Goal: Task Accomplishment & Management: Manage account settings

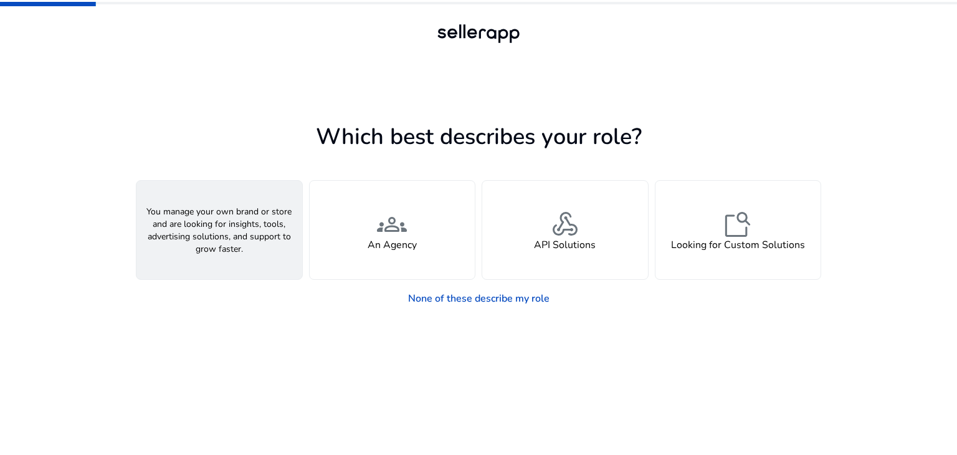
click at [227, 226] on span "person" at bounding box center [219, 224] width 30 height 30
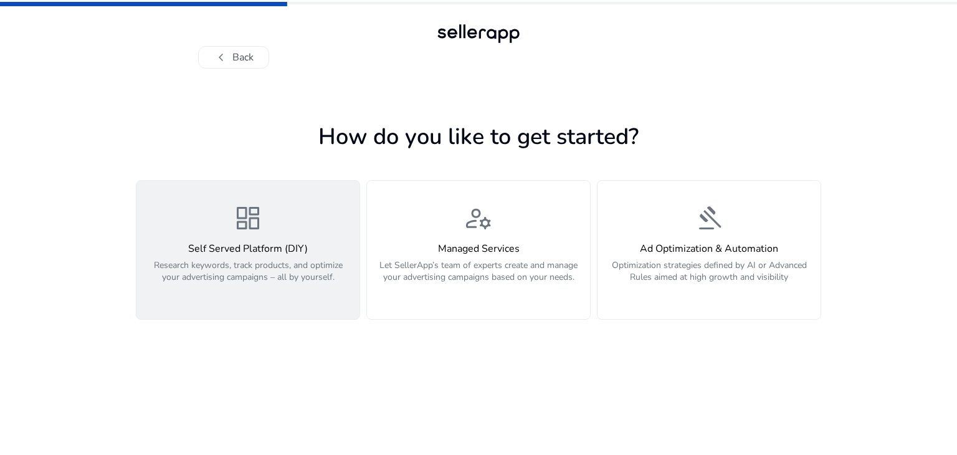
click at [264, 246] on h4 "Self Served Platform (DIY)" at bounding box center [248, 249] width 208 height 12
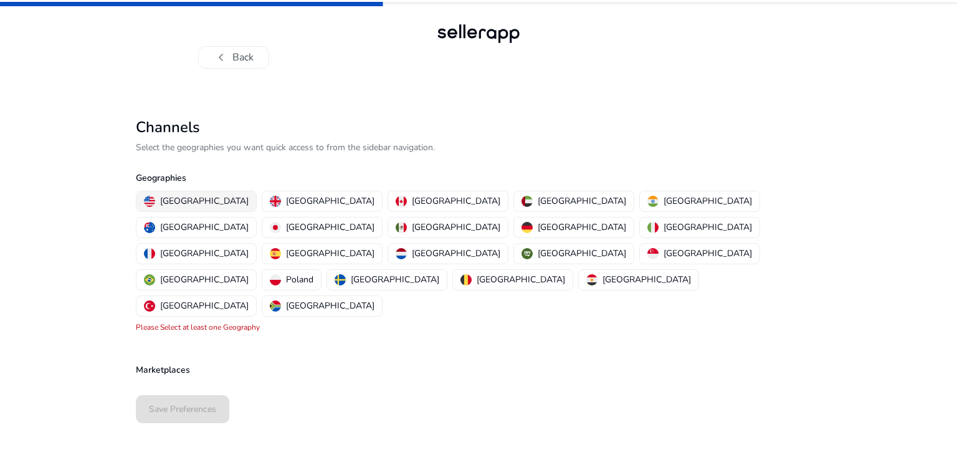
click at [212, 203] on p "[GEOGRAPHIC_DATA]" at bounding box center [204, 200] width 89 height 13
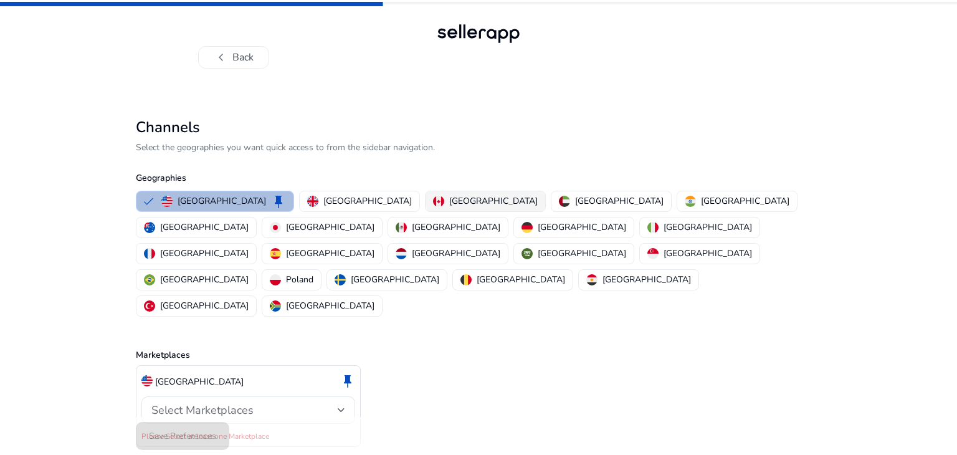
click at [449, 199] on p "[GEOGRAPHIC_DATA]" at bounding box center [493, 200] width 89 height 13
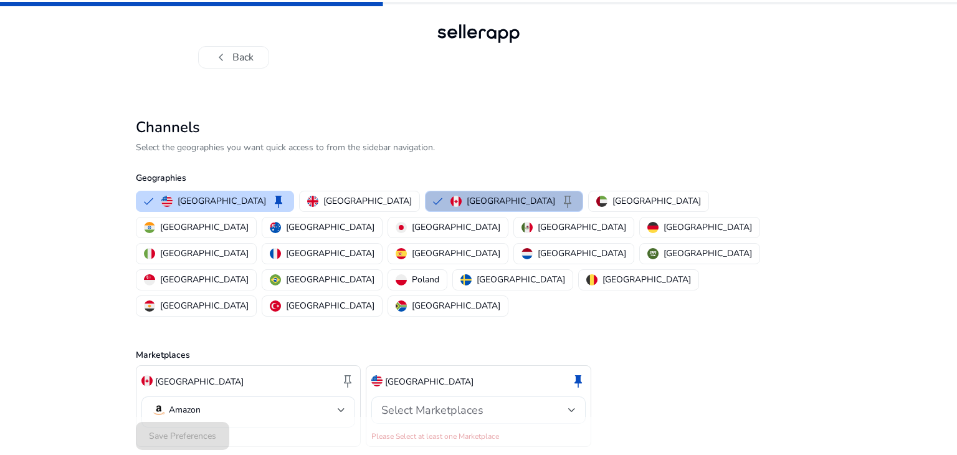
click at [563, 403] on div "Select Marketplaces" at bounding box center [474, 410] width 186 height 14
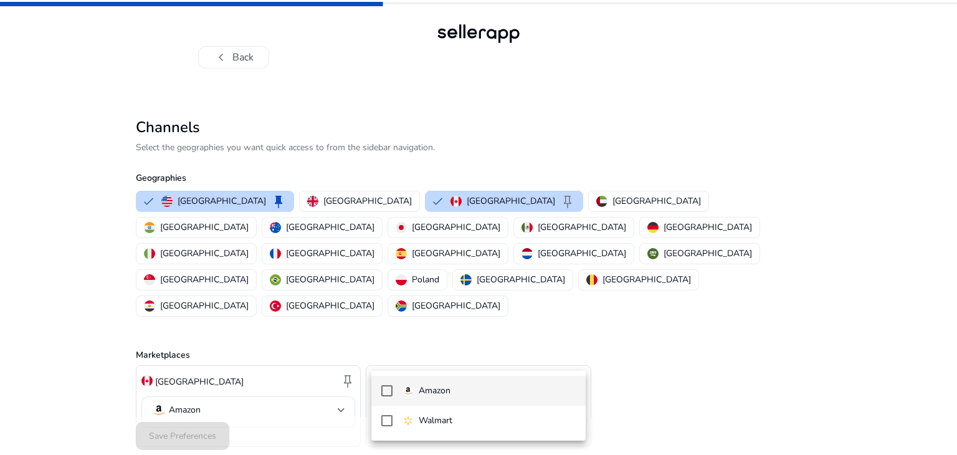
click at [487, 391] on span "Amazon" at bounding box center [489, 391] width 173 height 14
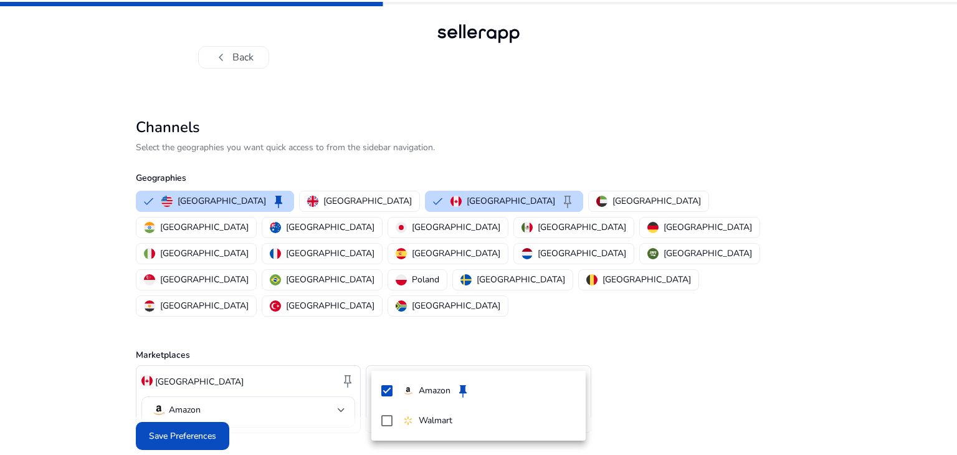
click at [654, 305] on div at bounding box center [478, 227] width 957 height 455
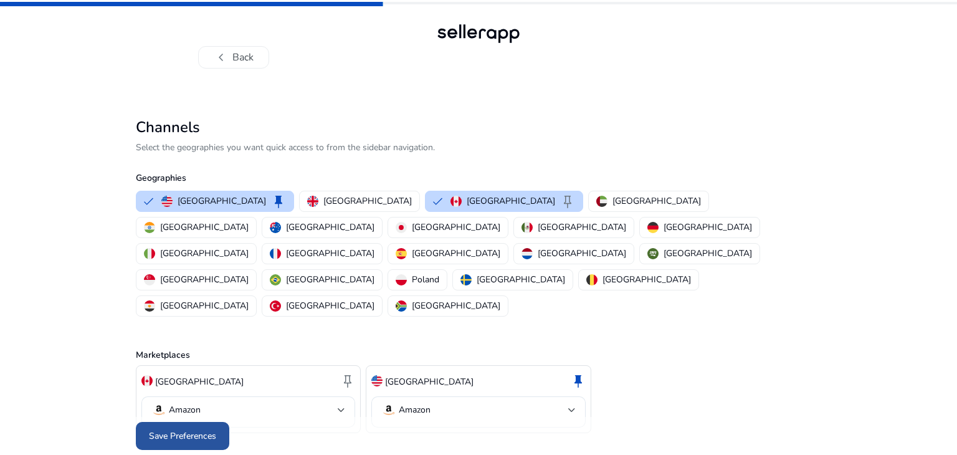
click at [177, 429] on span "Save Preferences" at bounding box center [182, 435] width 67 height 13
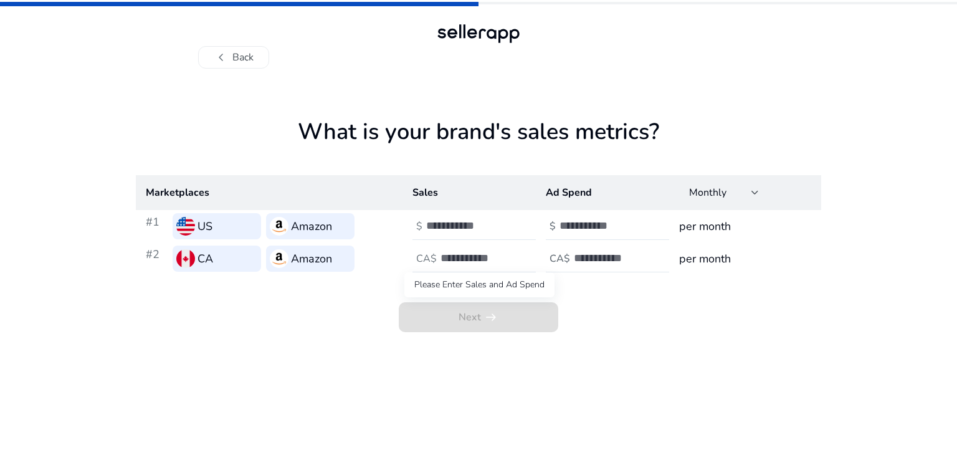
click at [524, 327] on span "Next arrow_right_alt" at bounding box center [479, 317] width 160 height 30
click at [744, 191] on div "Monthly" at bounding box center [720, 193] width 62 height 14
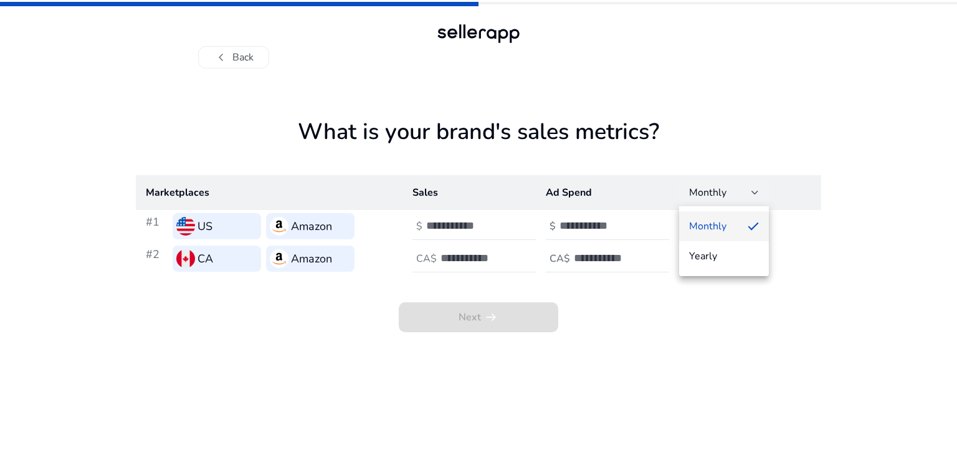
click at [747, 190] on div at bounding box center [478, 227] width 957 height 455
click at [430, 227] on input "number" at bounding box center [468, 226] width 84 height 14
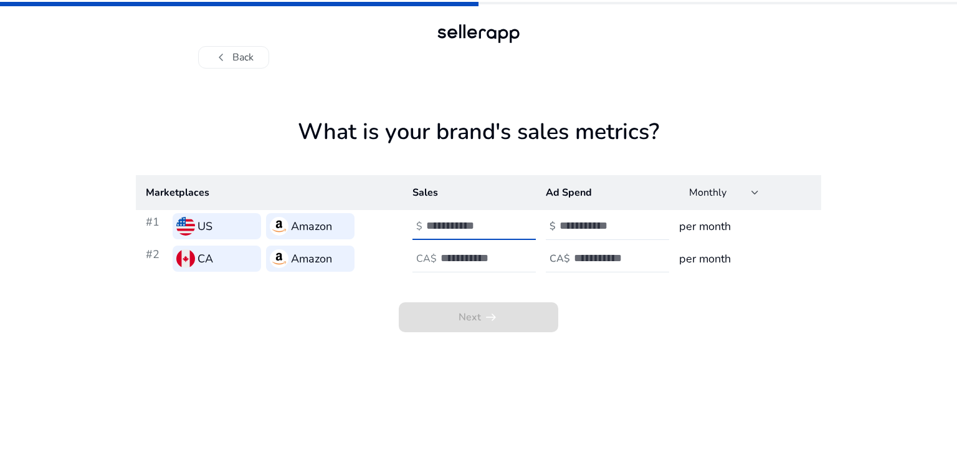
click at [658, 332] on div "Next arrow_right_alt" at bounding box center [479, 303] width 686 height 57
click at [459, 228] on input "number" at bounding box center [468, 226] width 84 height 14
type input "****"
click at [583, 226] on input "number" at bounding box center [602, 226] width 84 height 14
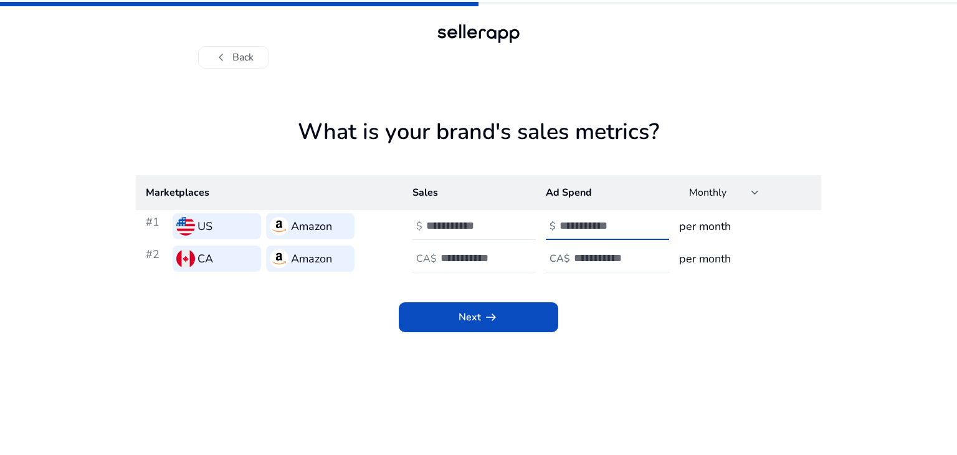
type input "***"
click at [467, 257] on input "number" at bounding box center [483, 258] width 84 height 14
type input "****"
click at [591, 261] on input "number" at bounding box center [616, 258] width 84 height 14
type input "***"
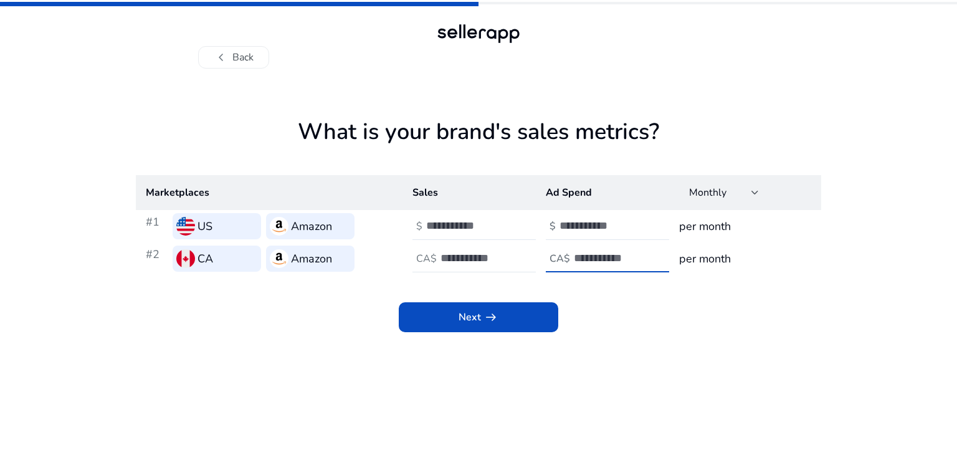
click at [658, 328] on div "Next arrow_right_alt" at bounding box center [479, 303] width 686 height 57
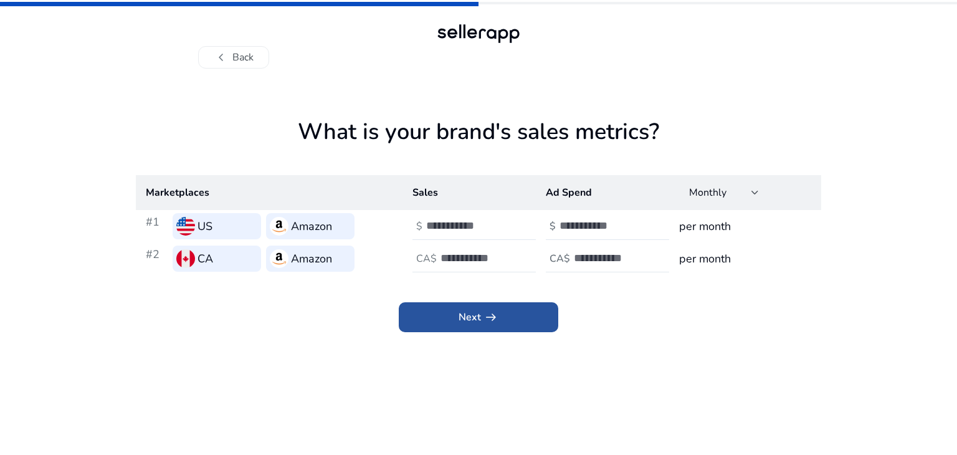
click at [497, 312] on span "arrow_right_alt" at bounding box center [491, 317] width 15 height 15
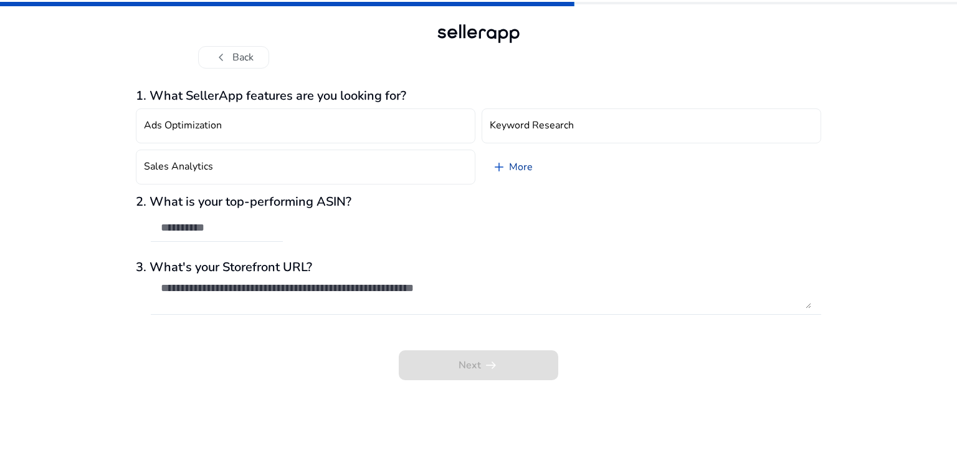
click at [524, 170] on link "add More" at bounding box center [512, 167] width 61 height 35
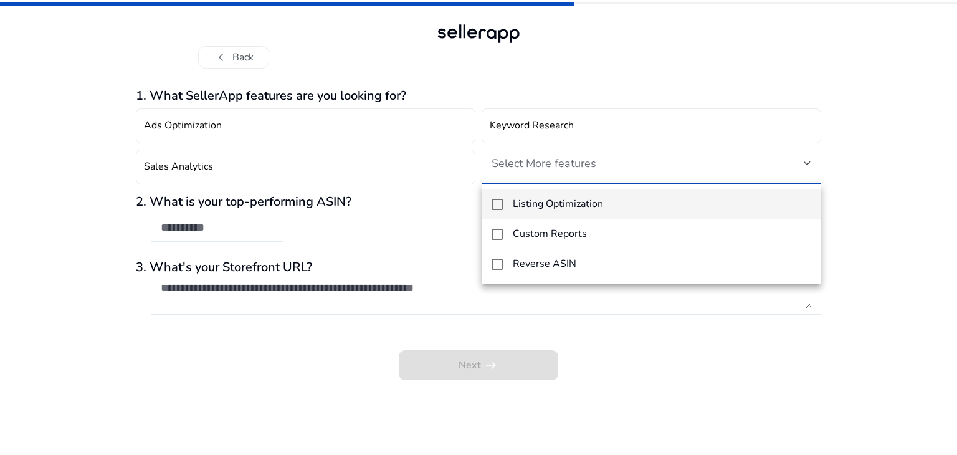
click at [275, 172] on div at bounding box center [478, 227] width 957 height 455
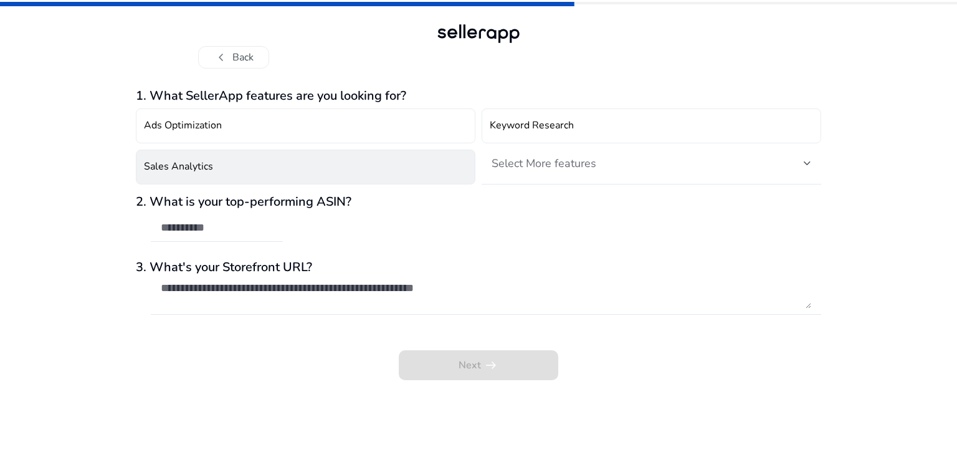
click at [261, 171] on button "Sales Analytics" at bounding box center [306, 167] width 340 height 35
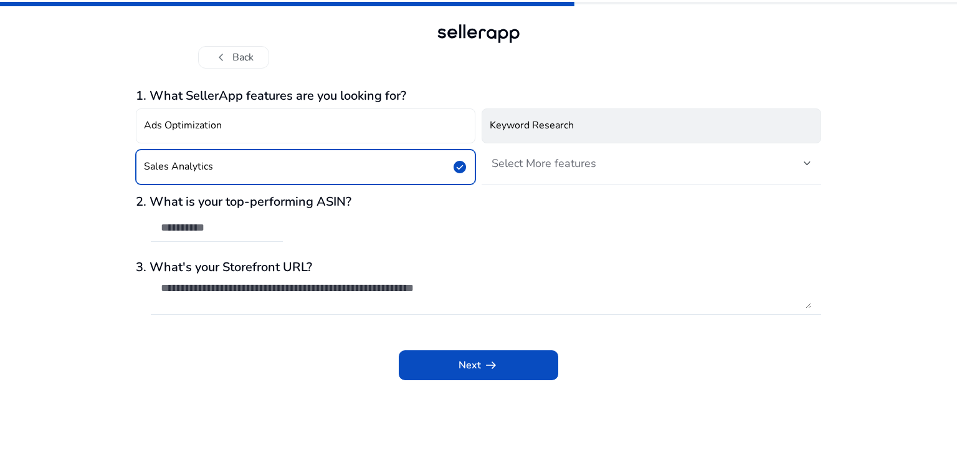
click at [534, 132] on h4 "Keyword Research" at bounding box center [532, 126] width 84 height 12
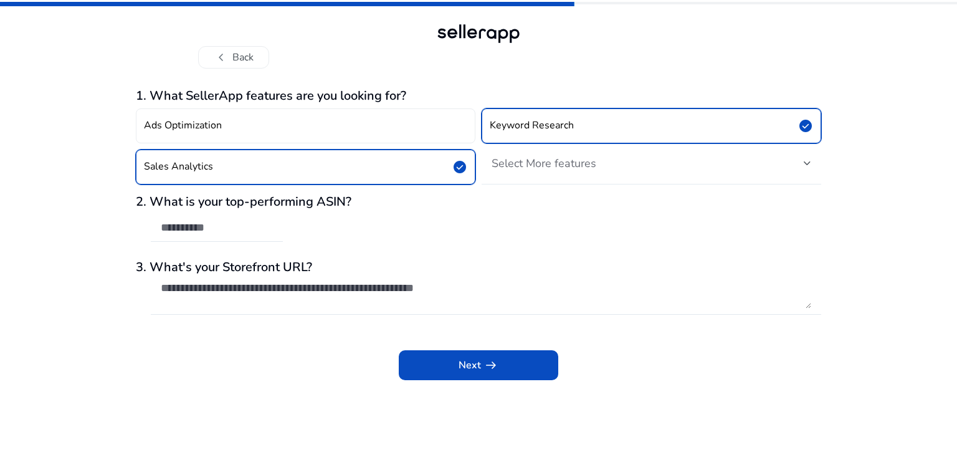
click at [576, 170] on div "Select More features" at bounding box center [652, 163] width 320 height 15
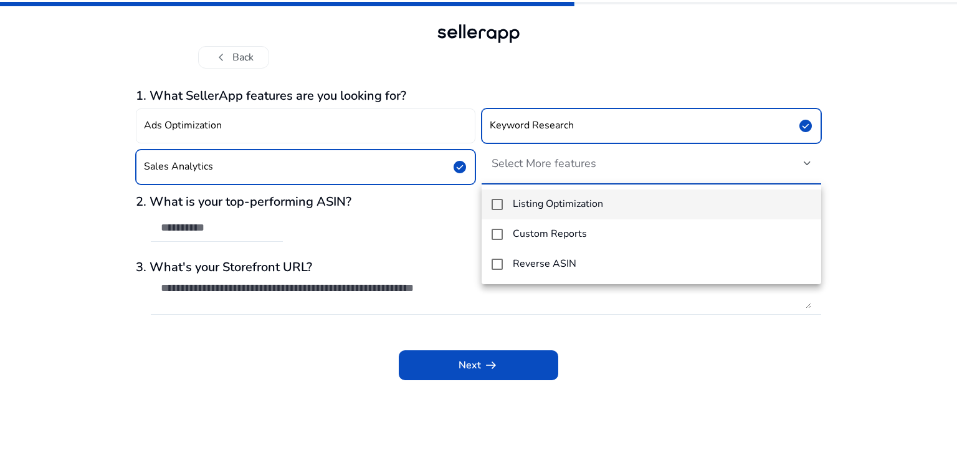
click at [585, 201] on h4 "Listing Optimization" at bounding box center [558, 204] width 90 height 12
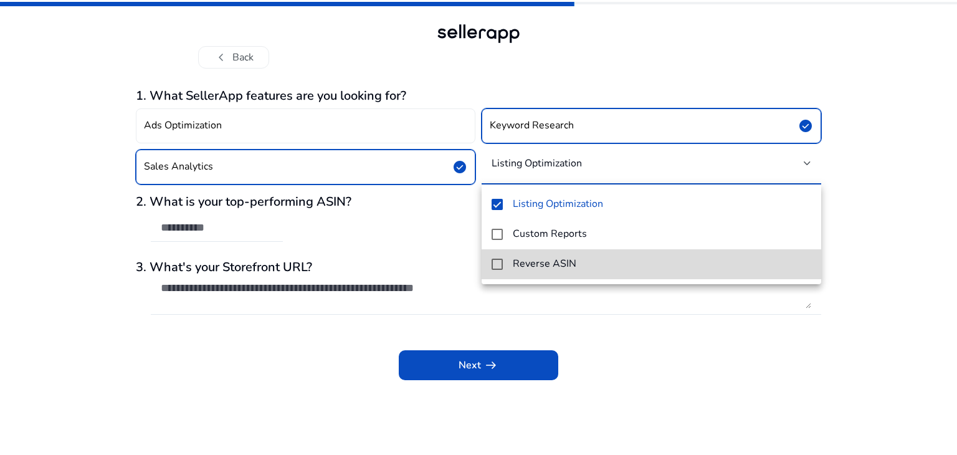
click at [575, 267] on span "Reverse ASIN" at bounding box center [662, 264] width 299 height 12
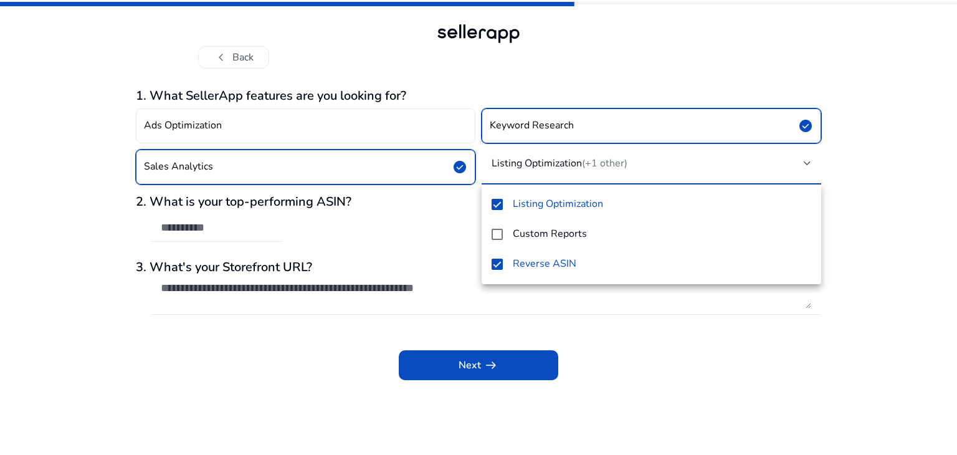
click at [655, 332] on div at bounding box center [478, 227] width 957 height 455
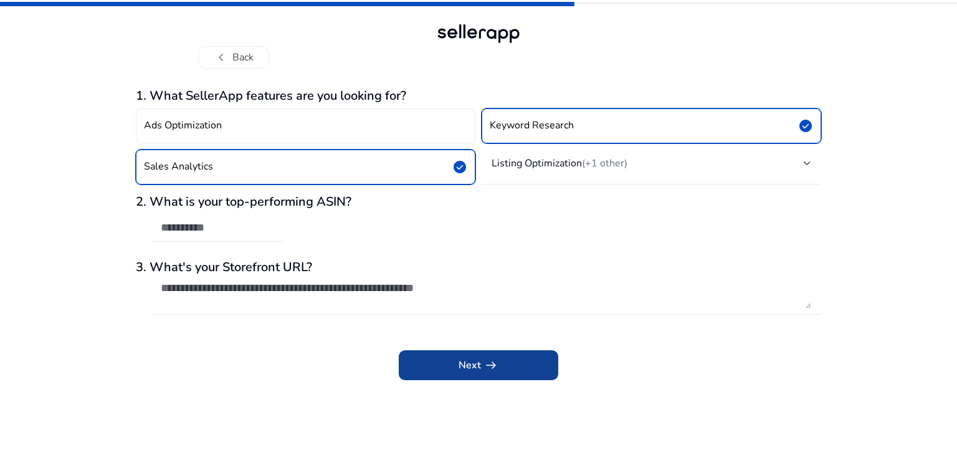
click at [500, 364] on span at bounding box center [479, 365] width 160 height 30
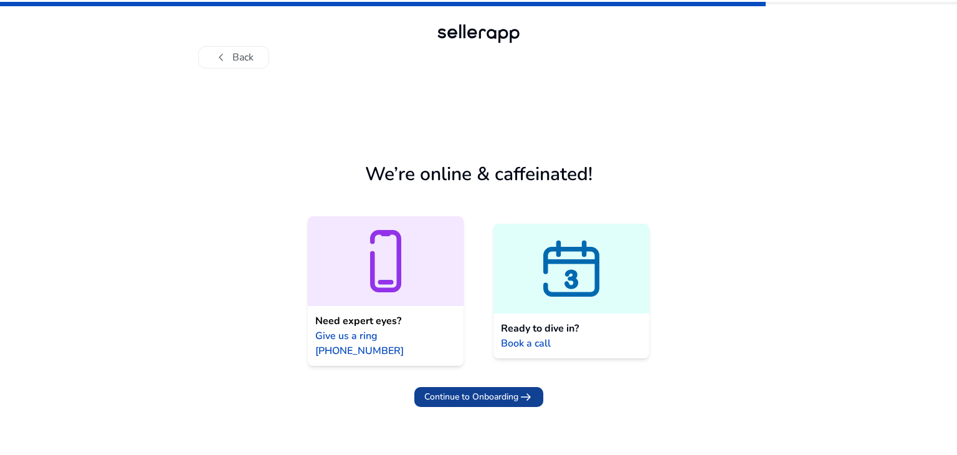
click at [473, 390] on span "Continue to Onboarding" at bounding box center [471, 396] width 94 height 13
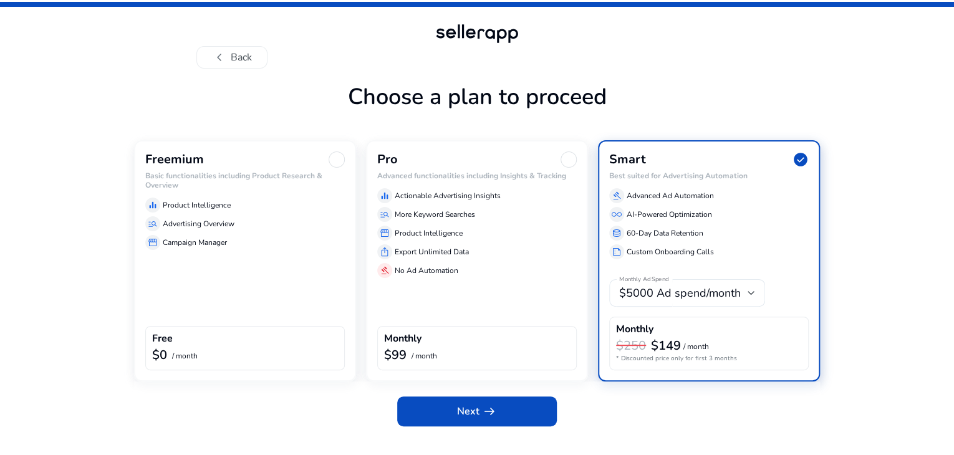
click at [342, 168] on div at bounding box center [336, 159] width 16 height 16
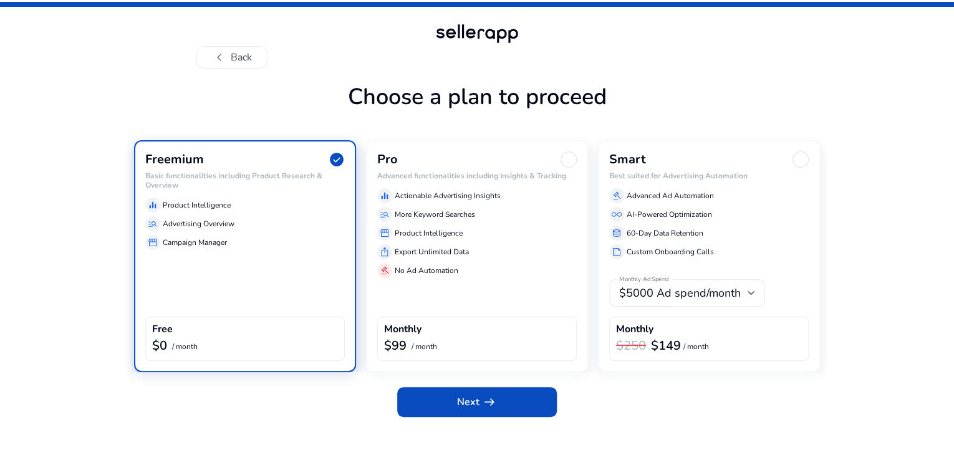
scroll to position [11, 0]
click at [515, 417] on span at bounding box center [477, 402] width 160 height 30
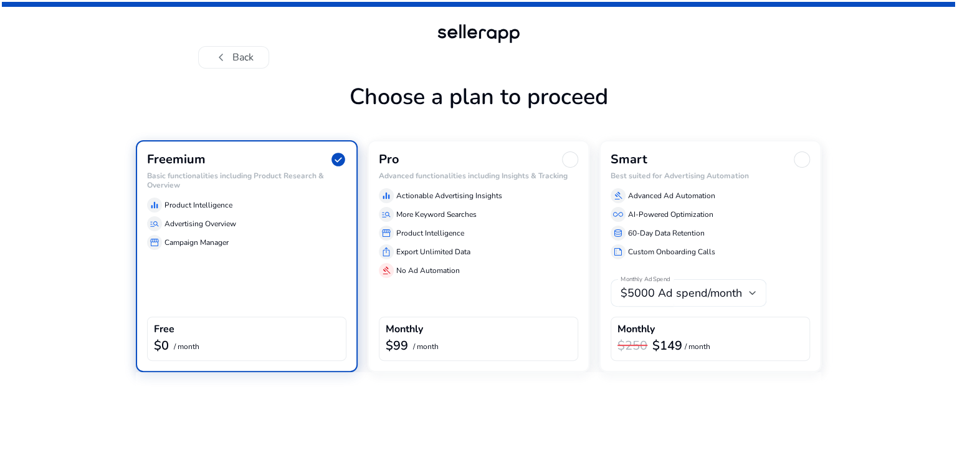
scroll to position [0, 0]
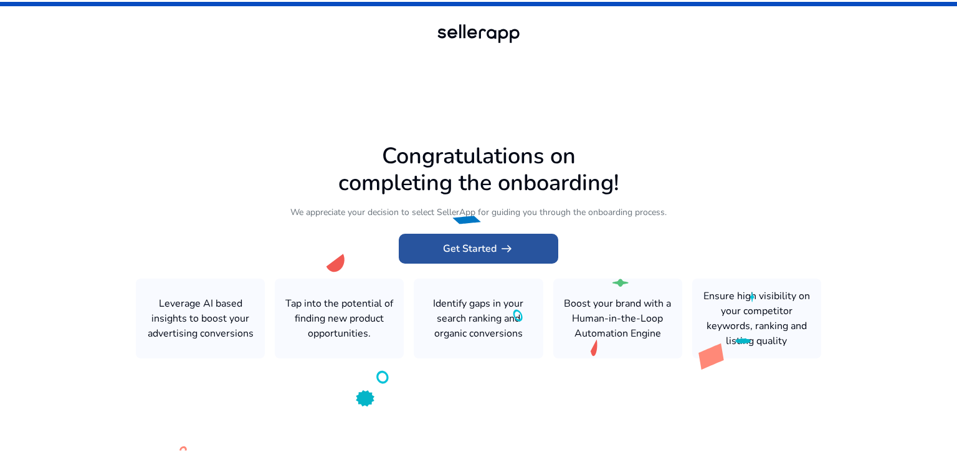
click at [502, 251] on span "arrow_right_alt" at bounding box center [506, 248] width 15 height 15
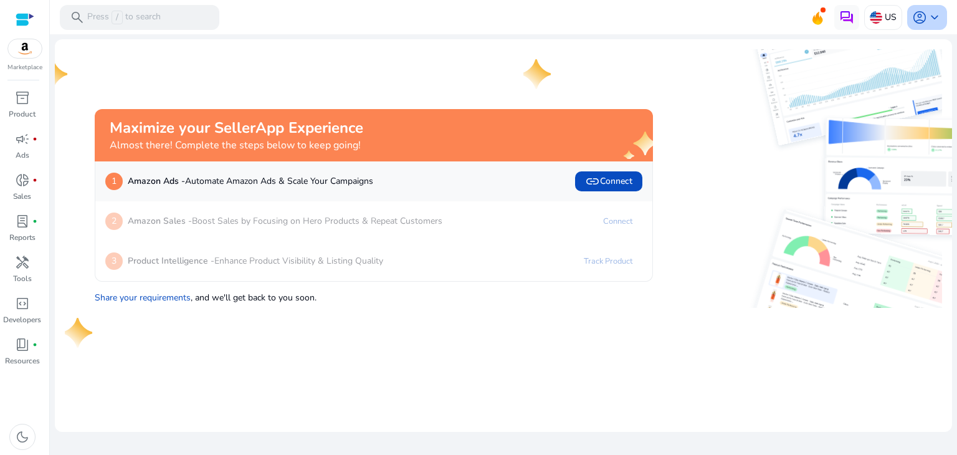
click at [940, 22] on span "keyboard_arrow_down" at bounding box center [934, 17] width 15 height 15
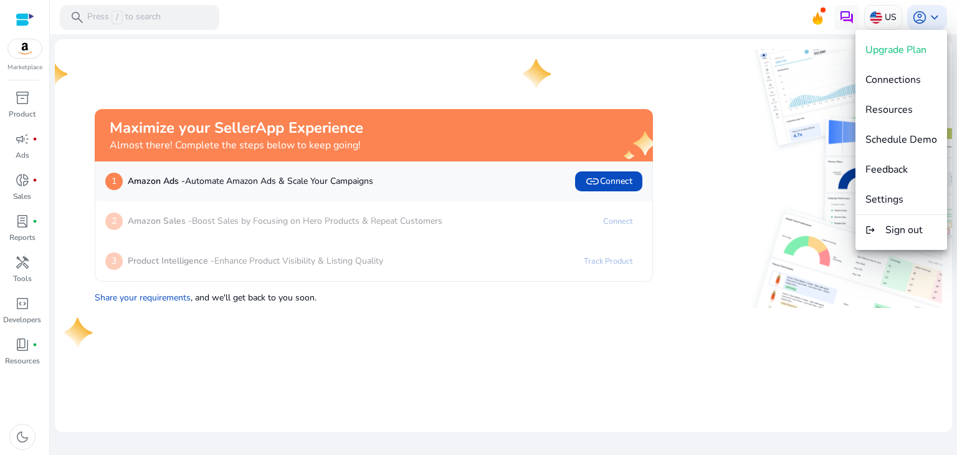
click at [26, 111] on div at bounding box center [478, 227] width 957 height 455
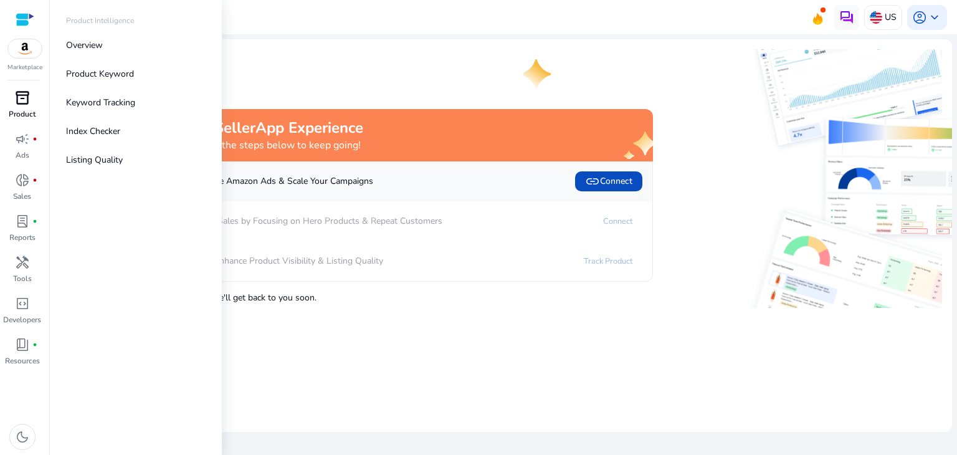
click at [26, 111] on p "Product" at bounding box center [22, 113] width 27 height 11
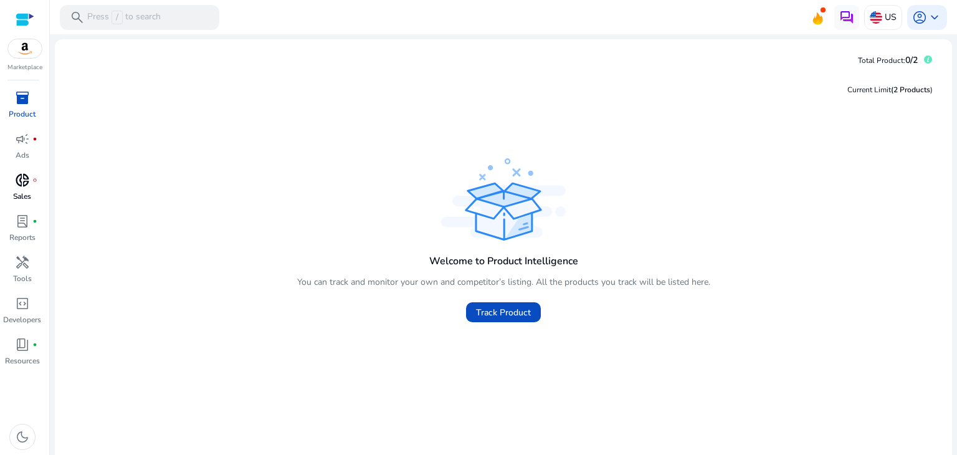
click at [32, 185] on div "donut_small fiber_manual_record" at bounding box center [22, 180] width 35 height 20
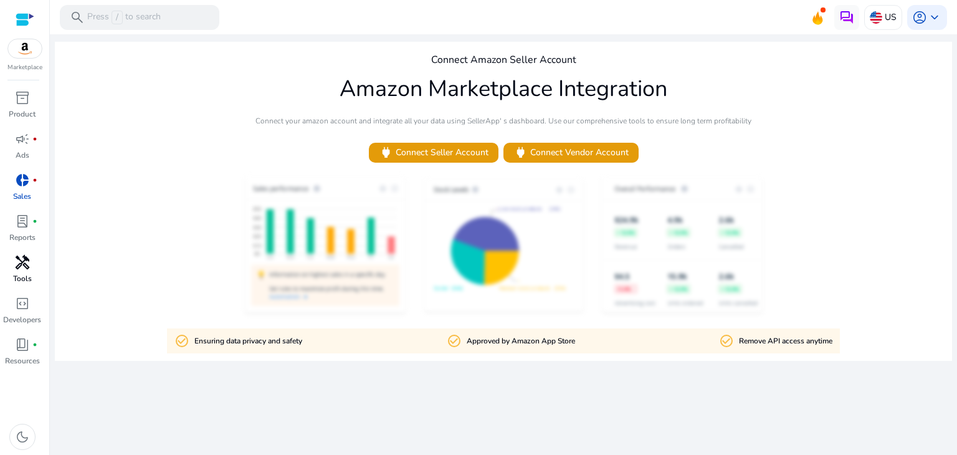
click at [22, 270] on span "handyman" at bounding box center [22, 262] width 15 height 15
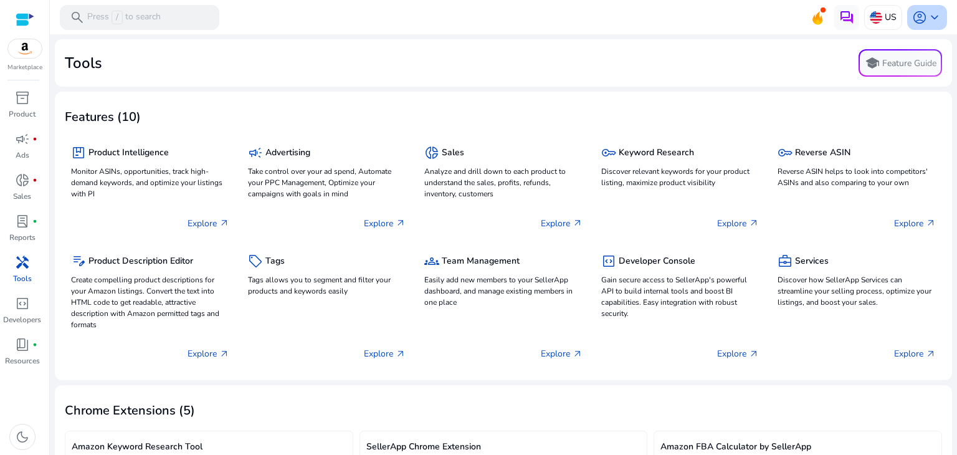
click at [931, 21] on span "keyboard_arrow_down" at bounding box center [934, 17] width 15 height 15
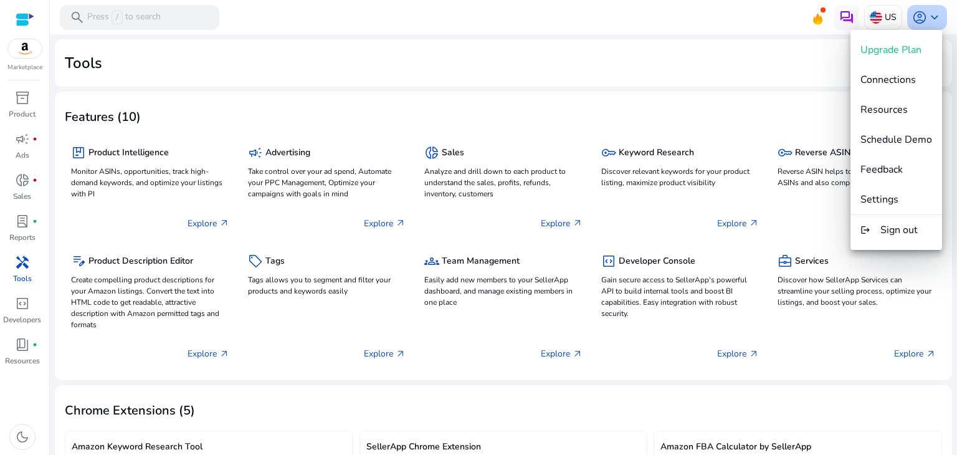
click at [931, 21] on div at bounding box center [478, 227] width 957 height 455
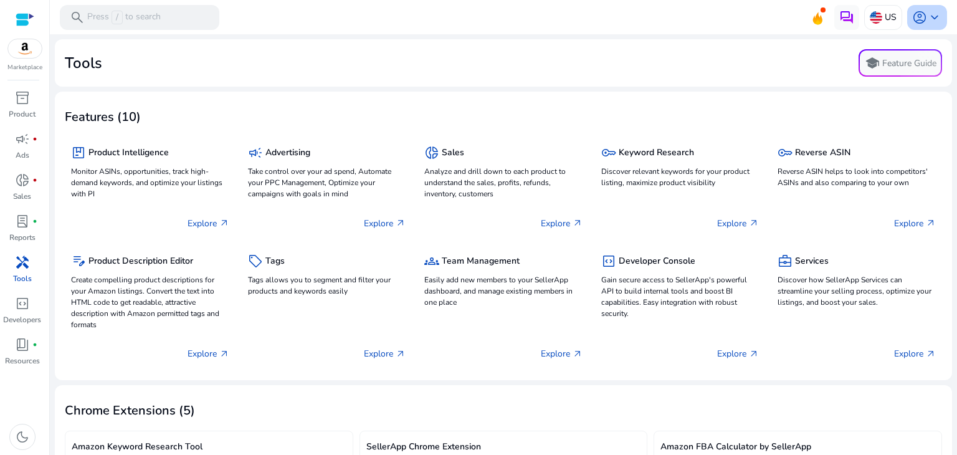
click at [927, 19] on span "keyboard_arrow_down" at bounding box center [934, 17] width 15 height 15
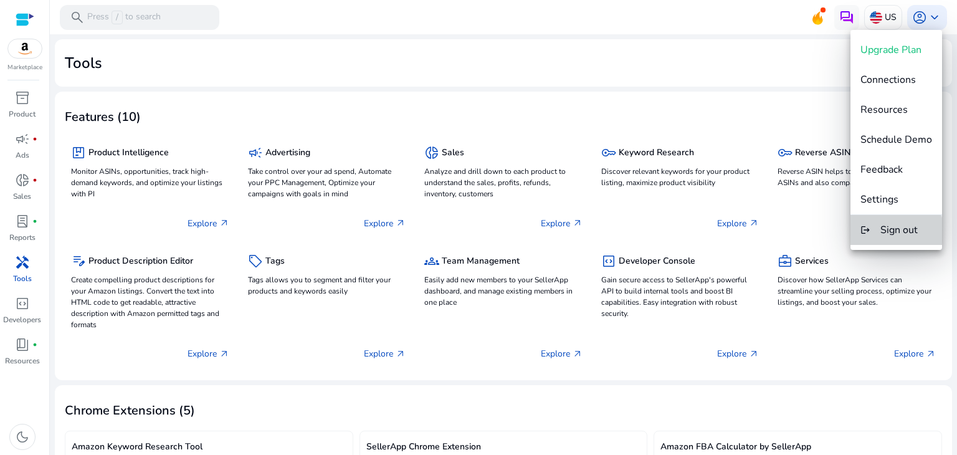
click at [888, 234] on span "Sign out" at bounding box center [899, 230] width 37 height 14
